Goal: Task Accomplishment & Management: Use online tool/utility

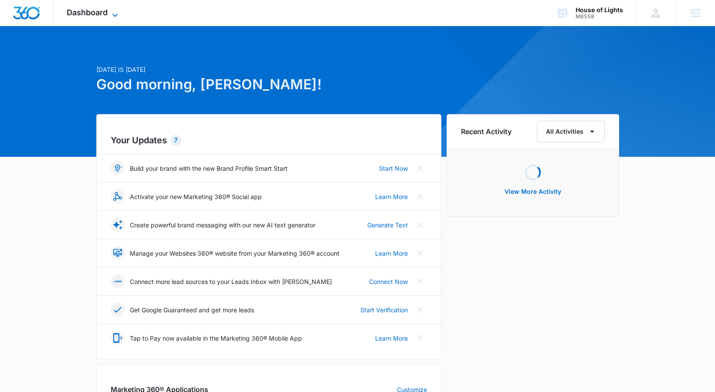
click at [117, 16] on icon at bounding box center [115, 15] width 10 height 10
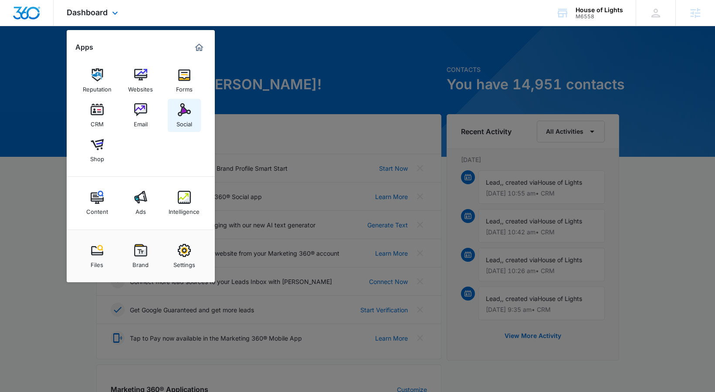
click at [171, 113] on link "Social" at bounding box center [184, 115] width 33 height 33
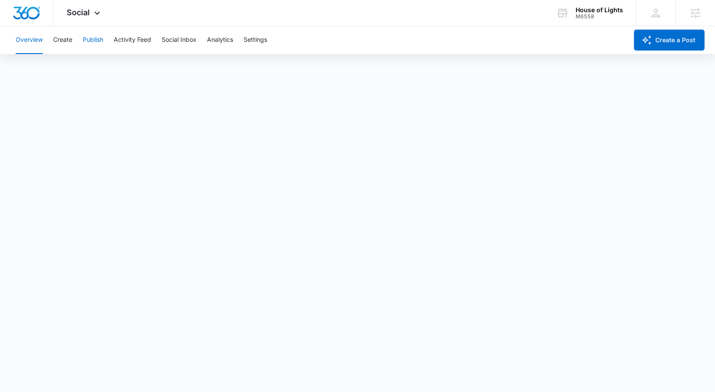
click at [95, 34] on button "Publish" at bounding box center [93, 40] width 20 height 28
click at [41, 68] on button "Calendar" at bounding box center [29, 66] width 26 height 24
click at [74, 66] on button "Schedules" at bounding box center [67, 66] width 30 height 24
click at [36, 71] on button "Calendar" at bounding box center [29, 66] width 26 height 24
